Goal: Task Accomplishment & Management: Complete application form

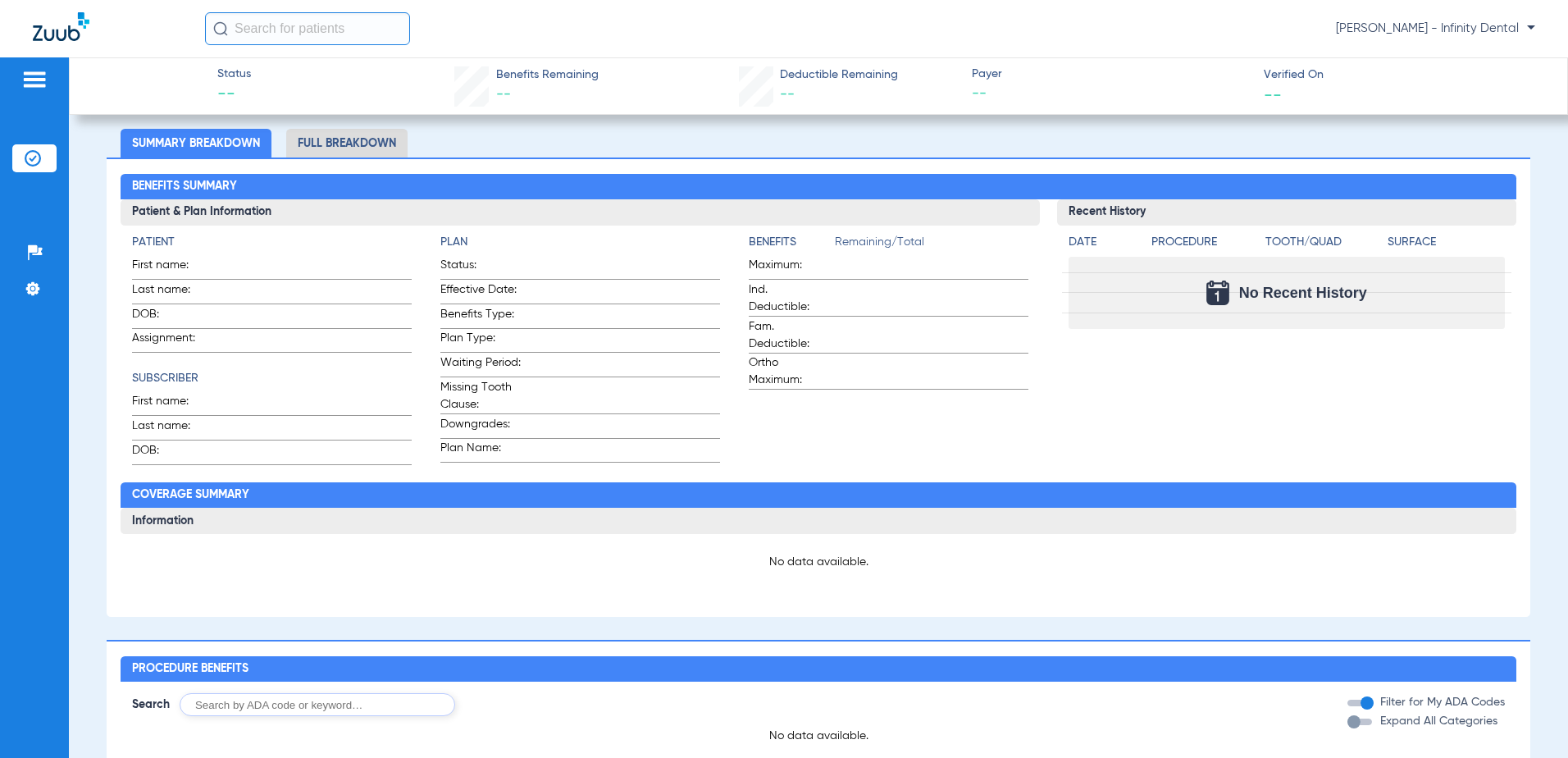
scroll to position [164, 0]
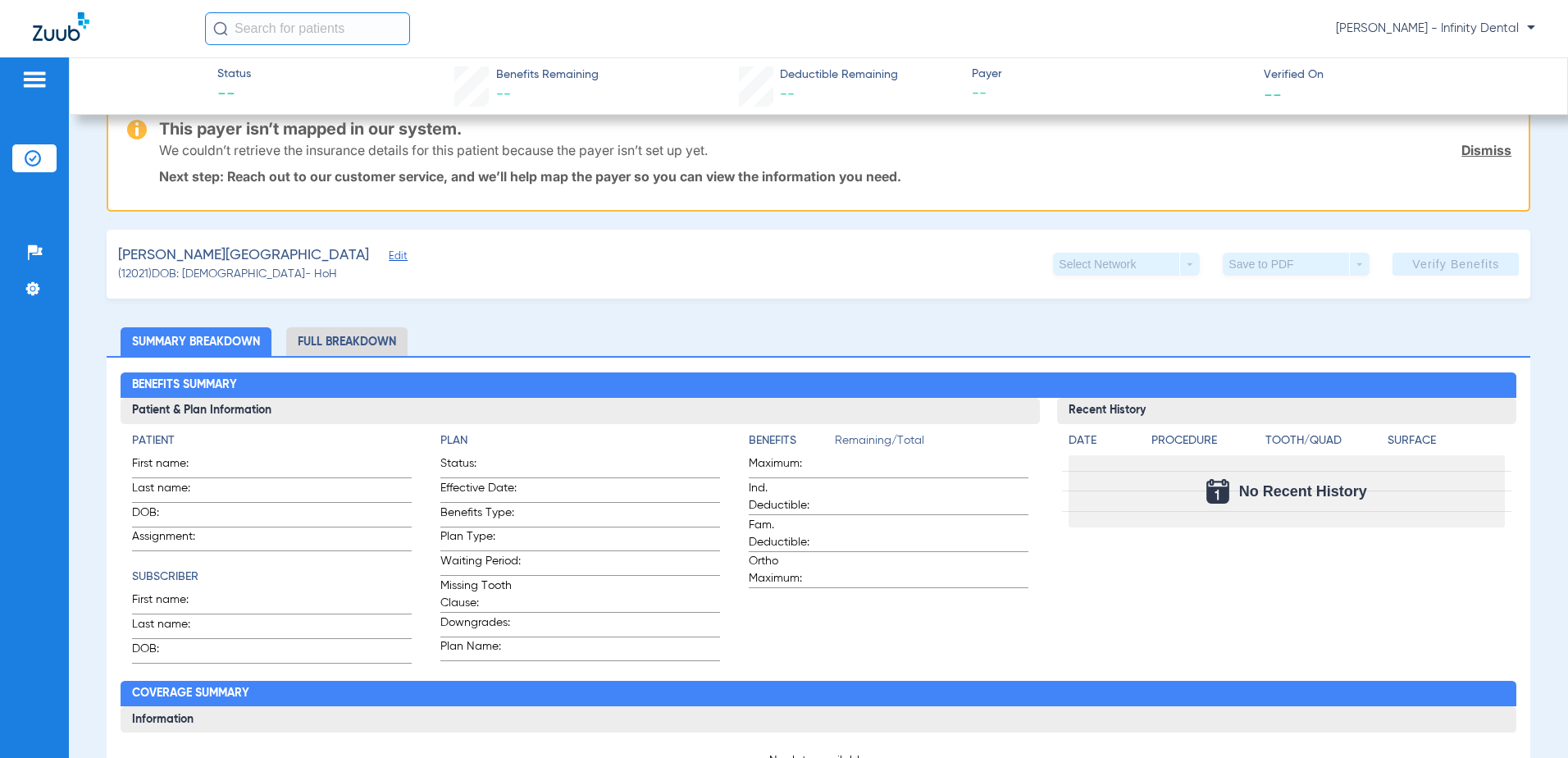
click at [389, 254] on span "Edit" at bounding box center [396, 258] width 15 height 16
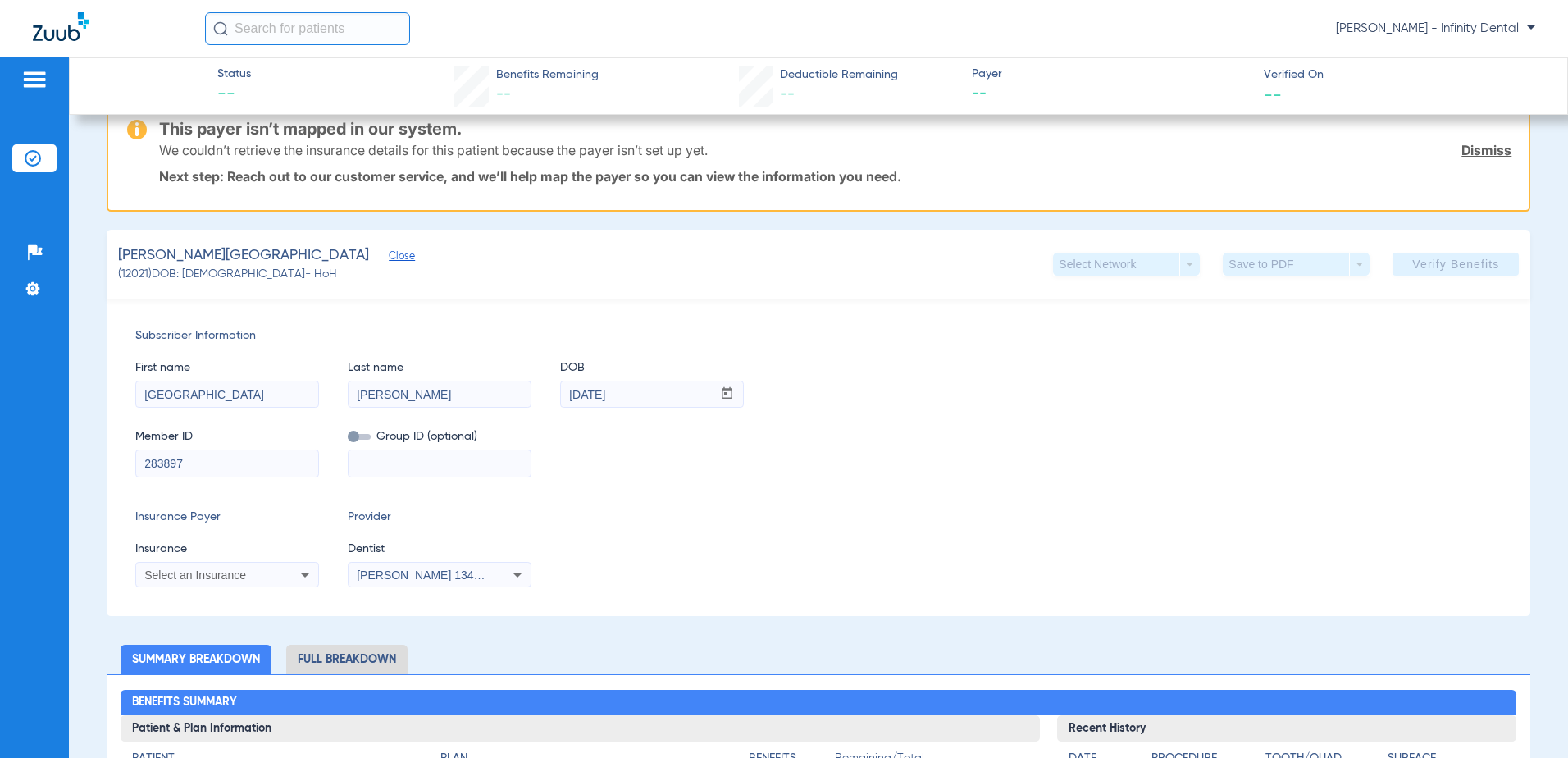
click at [300, 579] on icon at bounding box center [305, 574] width 19 height 19
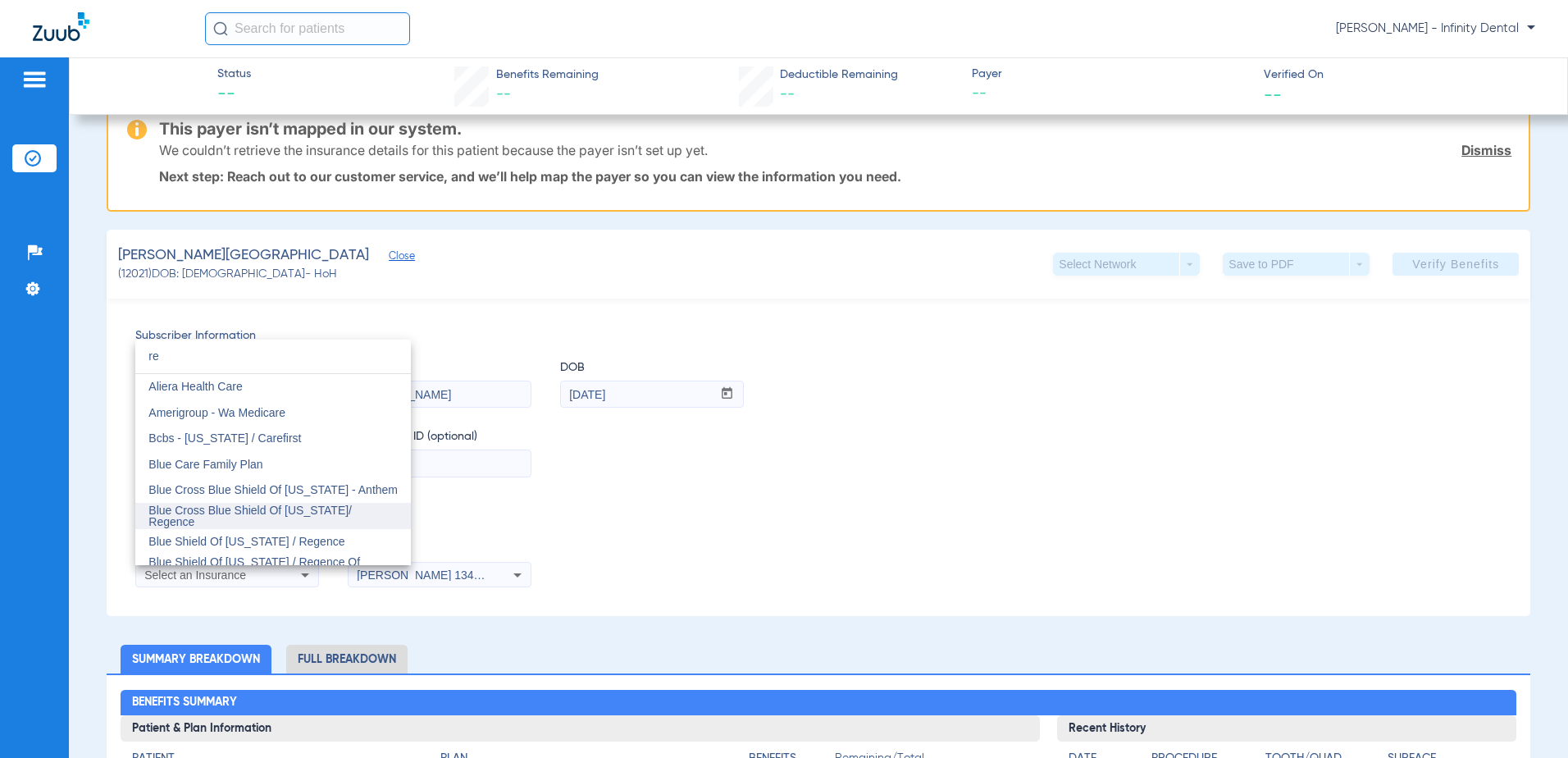
type input "r"
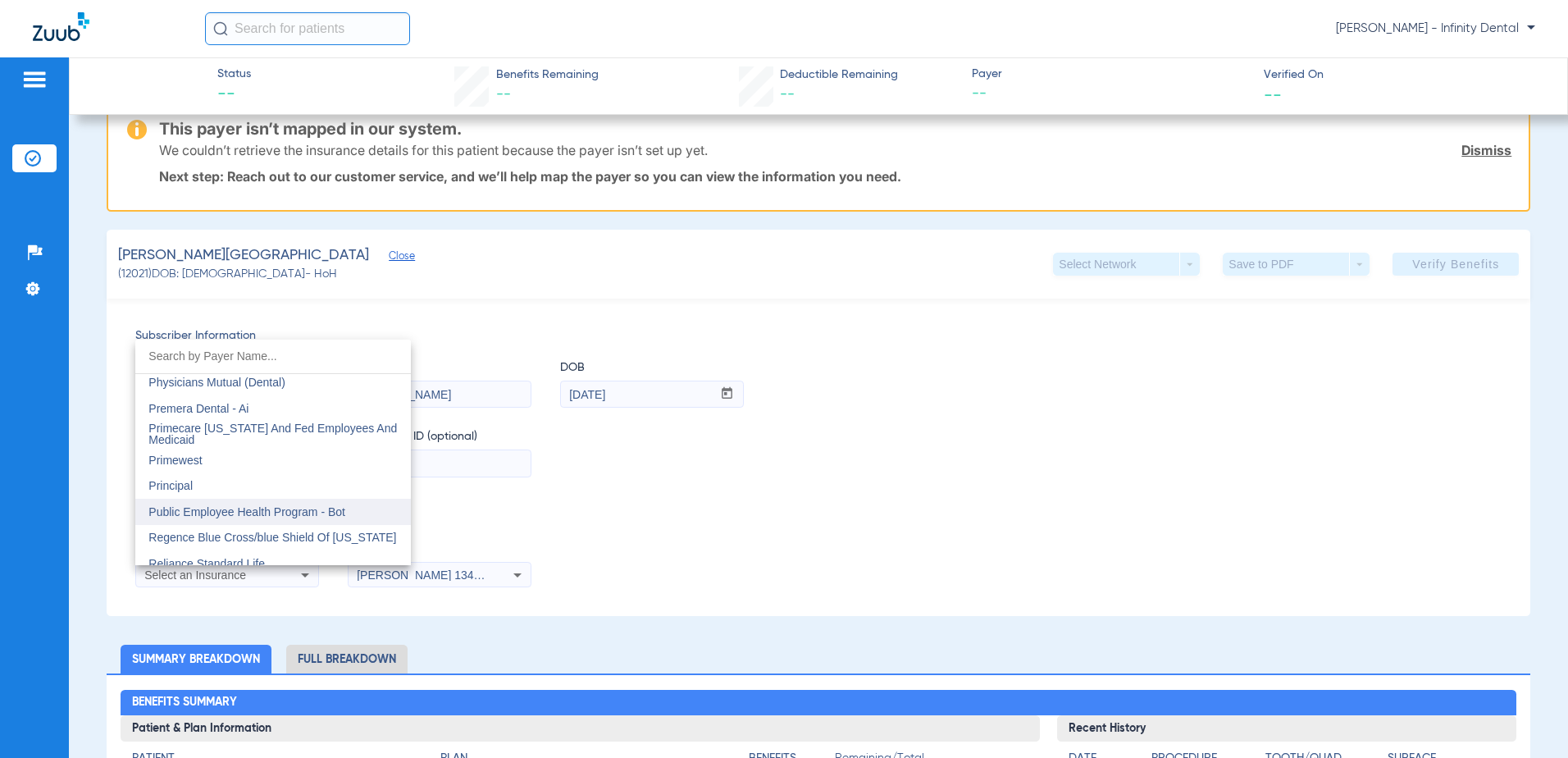
scroll to position [8818, 0]
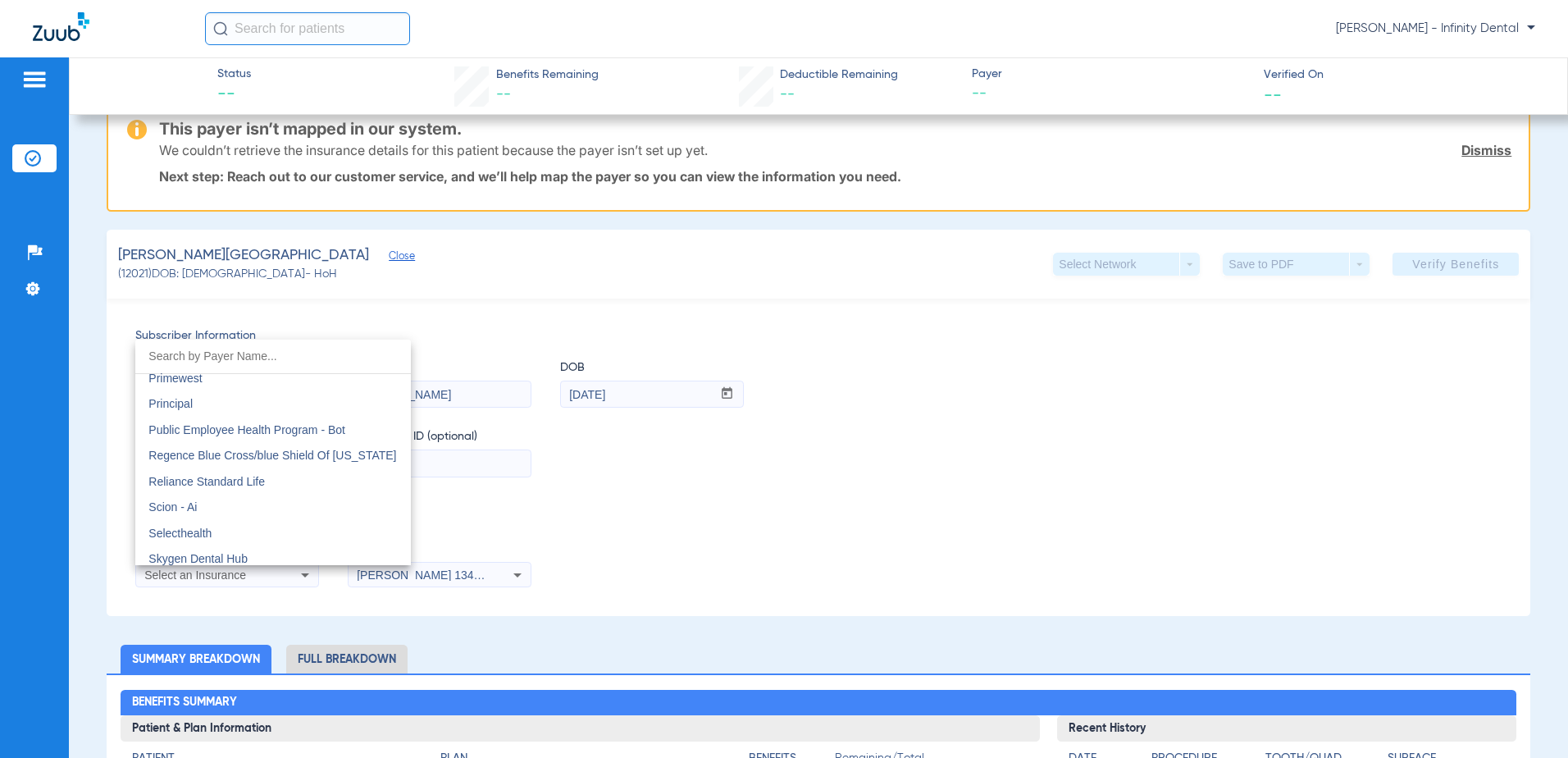
click at [951, 488] on div at bounding box center [784, 379] width 1568 height 758
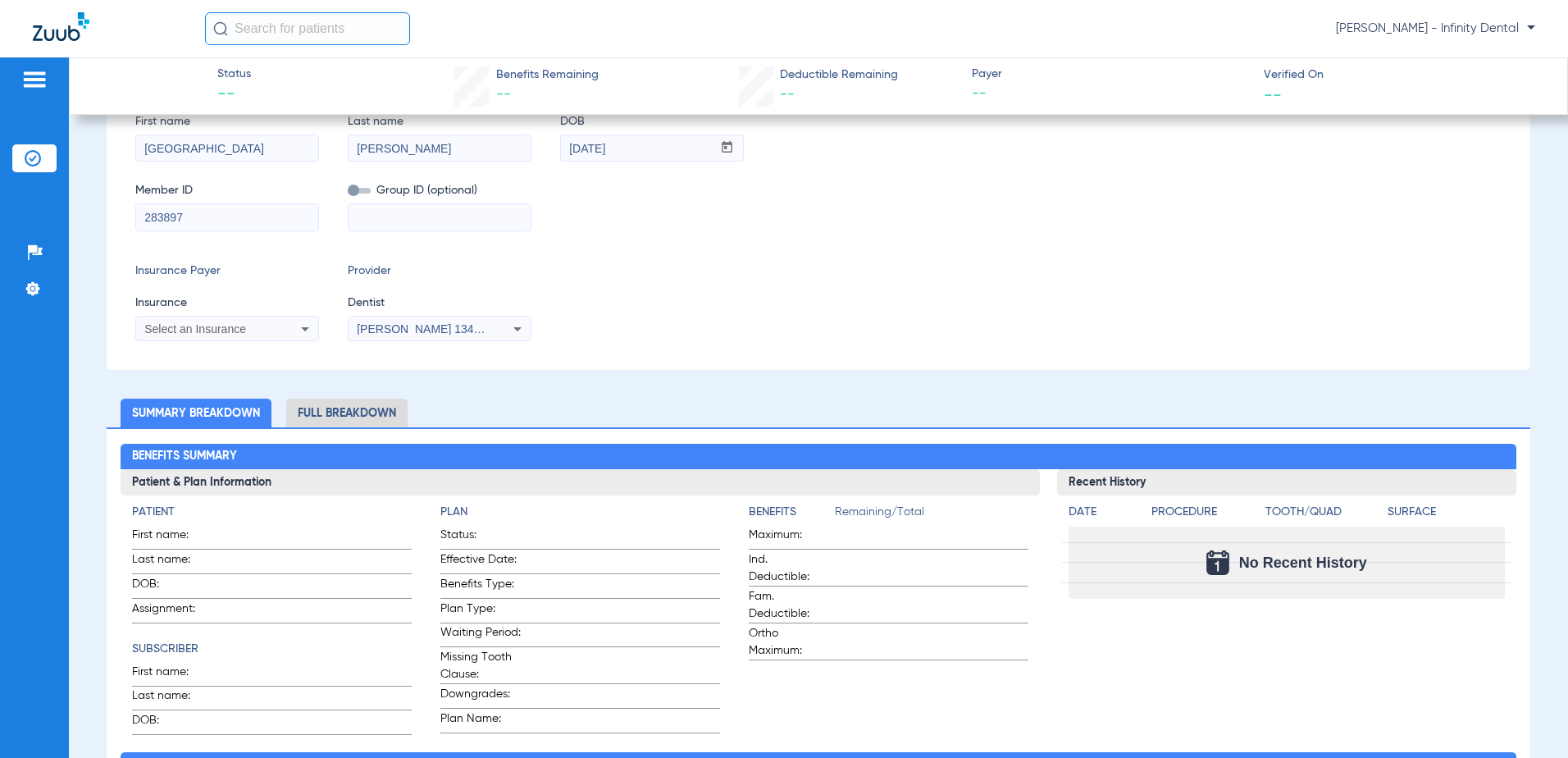
scroll to position [328, 0]
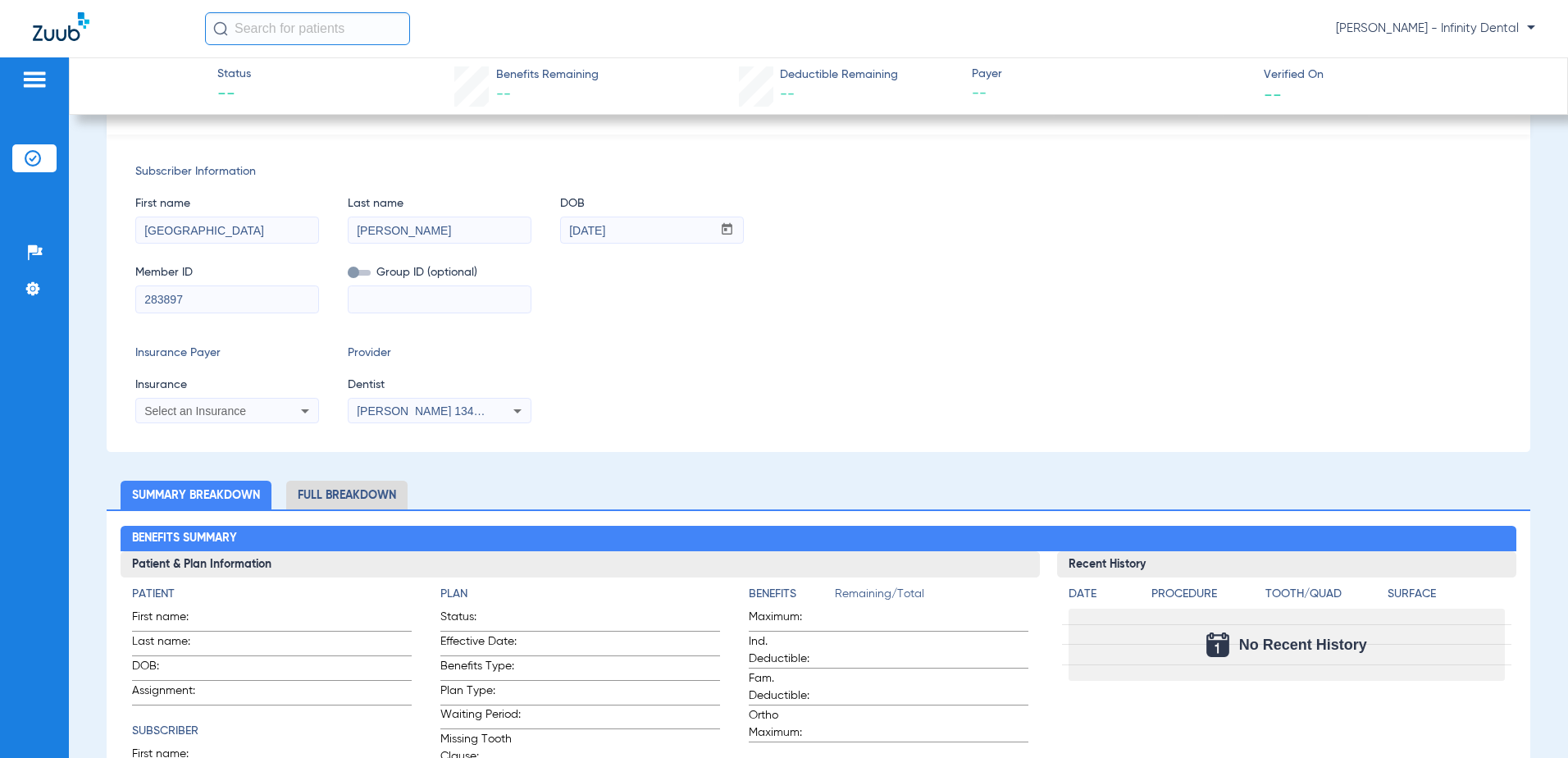
click at [253, 403] on div "Select an Insurance" at bounding box center [227, 411] width 182 height 19
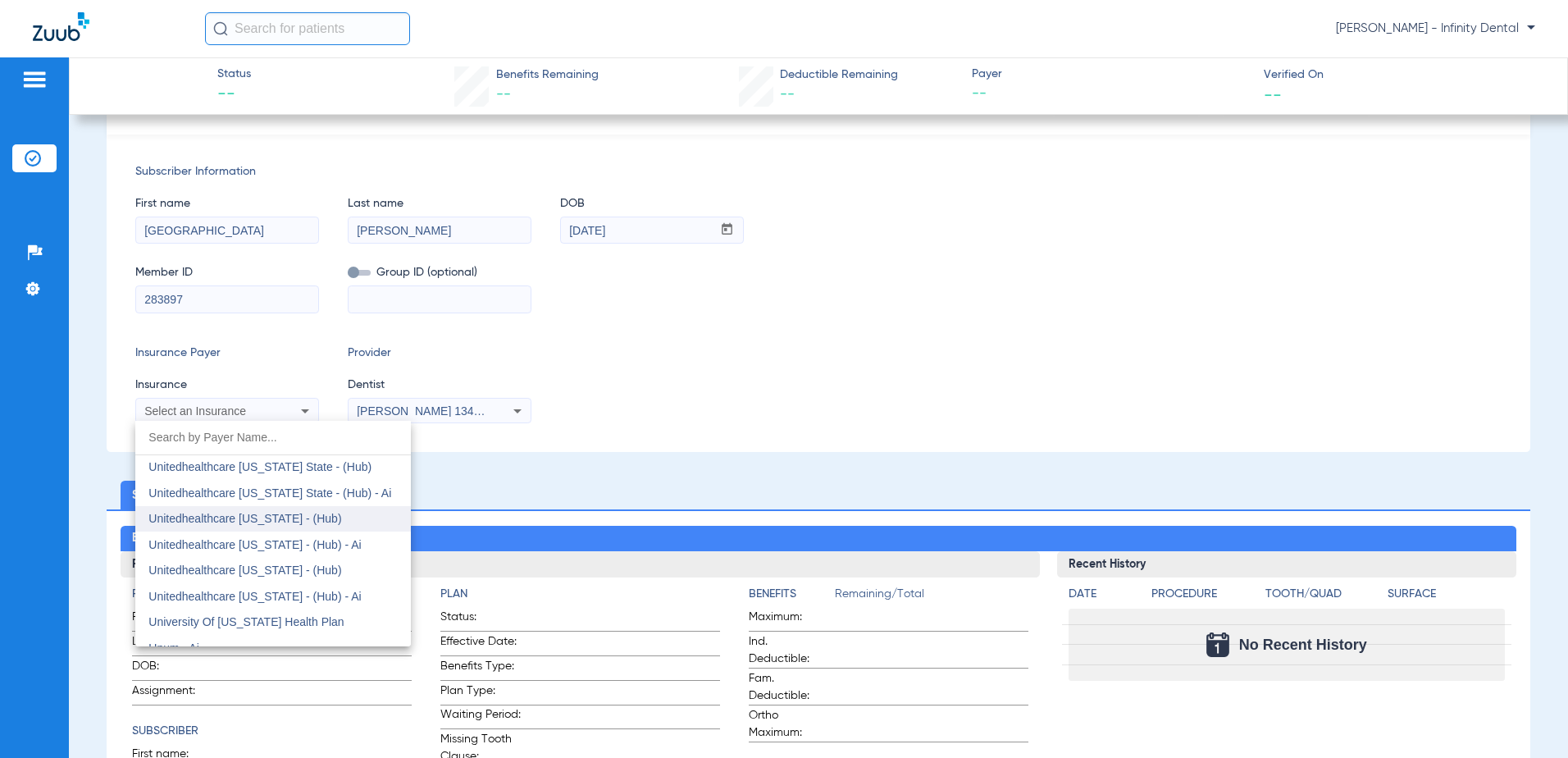
scroll to position [12209, 0]
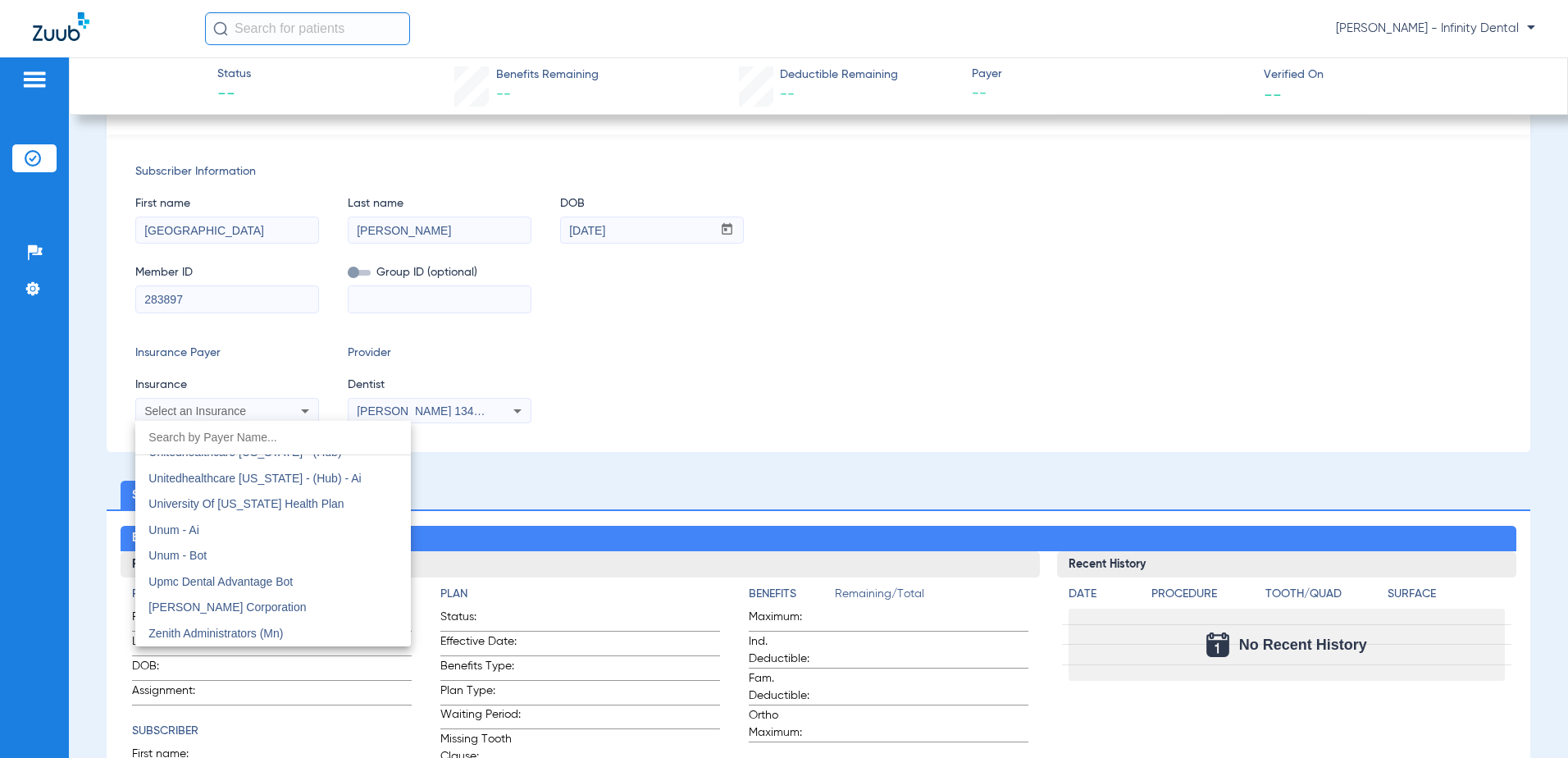
click at [649, 454] on div at bounding box center [784, 379] width 1568 height 758
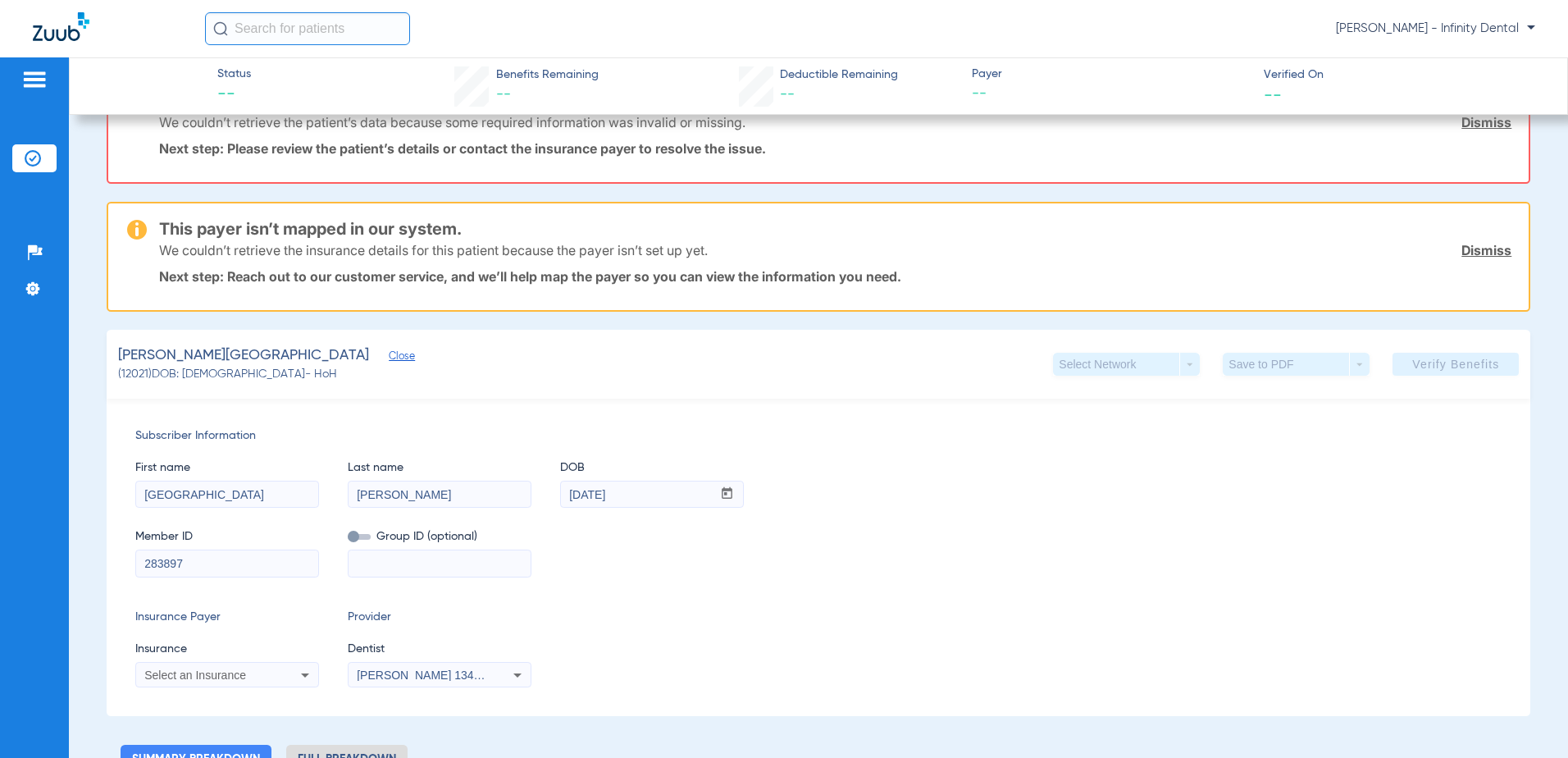
scroll to position [0, 0]
